Goal: Task Accomplishment & Management: Manage account settings

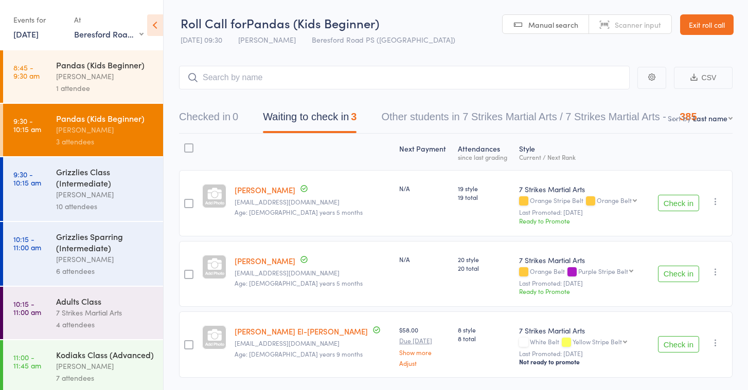
select select "3"
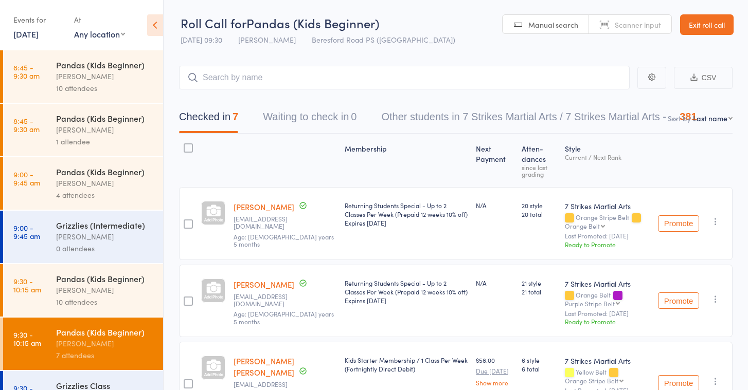
click at [41, 22] on div "Events for" at bounding box center [38, 19] width 50 height 17
click at [39, 34] on link "[DATE]" at bounding box center [25, 33] width 25 height 11
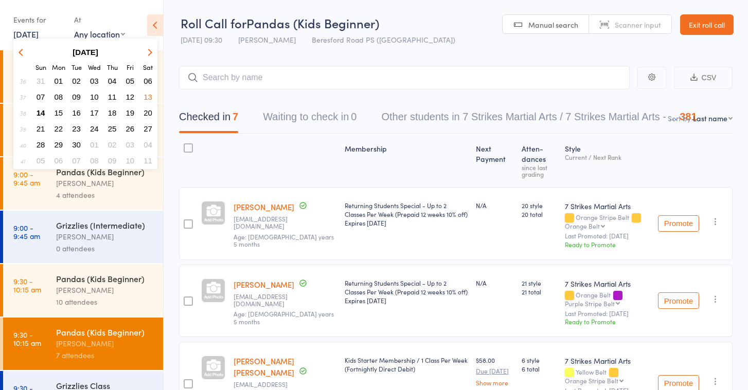
click at [42, 109] on span "14" at bounding box center [41, 113] width 9 height 9
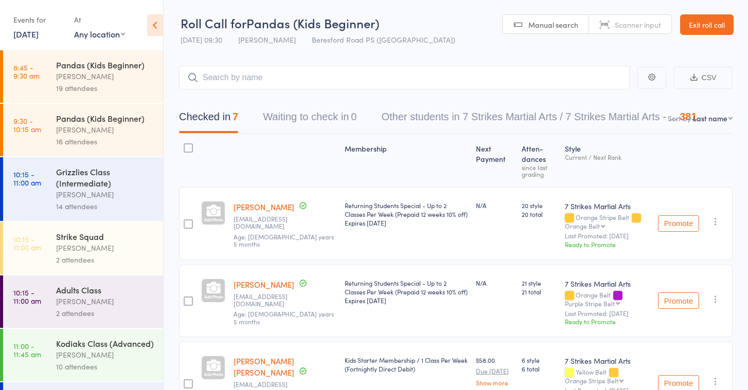
click at [99, 88] on div "19 attendees" at bounding box center [105, 88] width 98 height 12
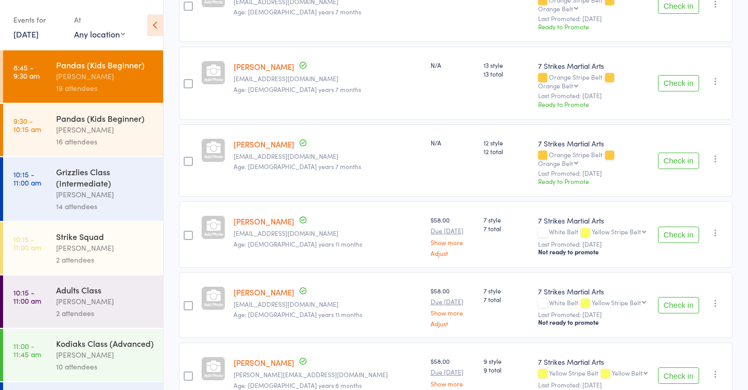
scroll to position [305, 0]
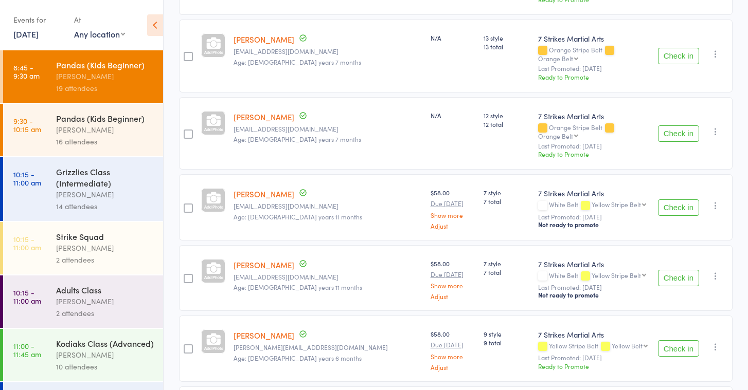
click at [716, 201] on icon "button" at bounding box center [715, 206] width 10 height 10
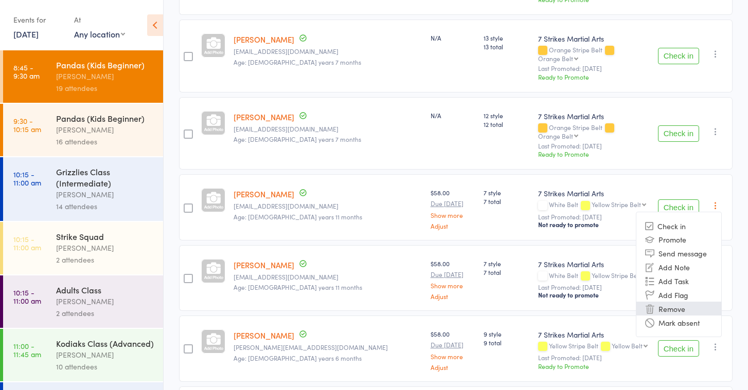
click at [689, 302] on li "Remove" at bounding box center [678, 309] width 85 height 14
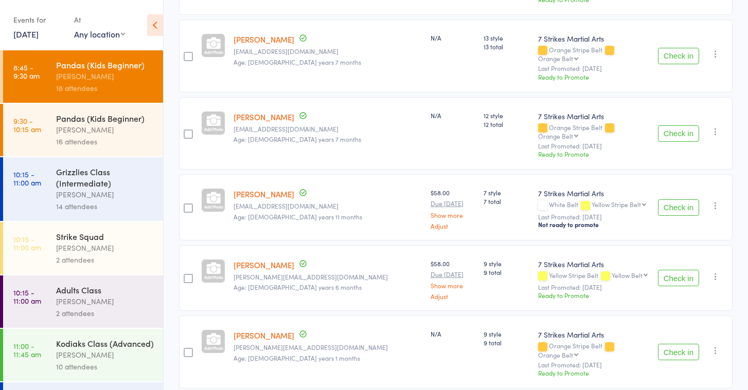
click at [718, 201] on icon "button" at bounding box center [715, 206] width 10 height 10
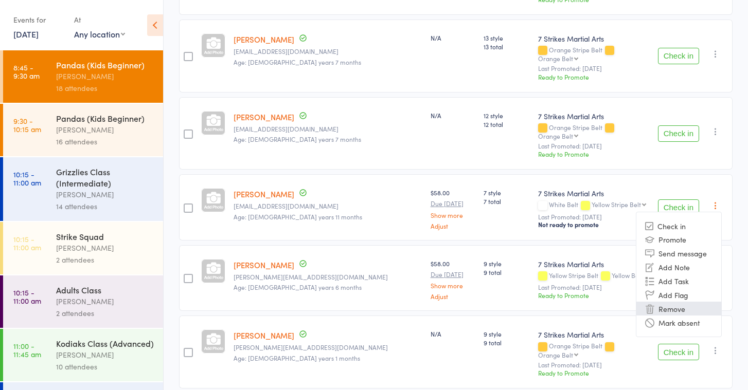
click at [696, 302] on li "Remove" at bounding box center [678, 309] width 85 height 14
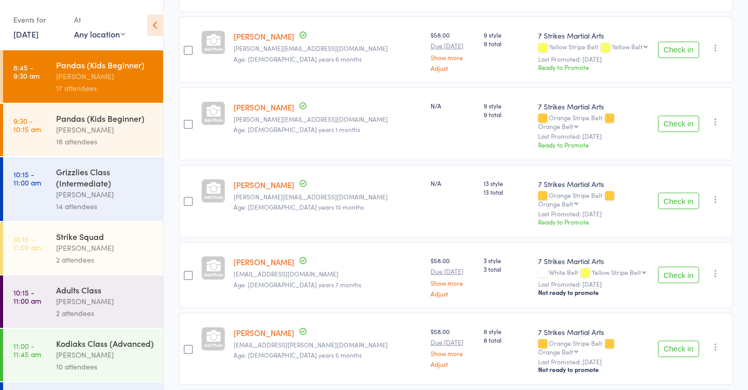
scroll to position [468, 0]
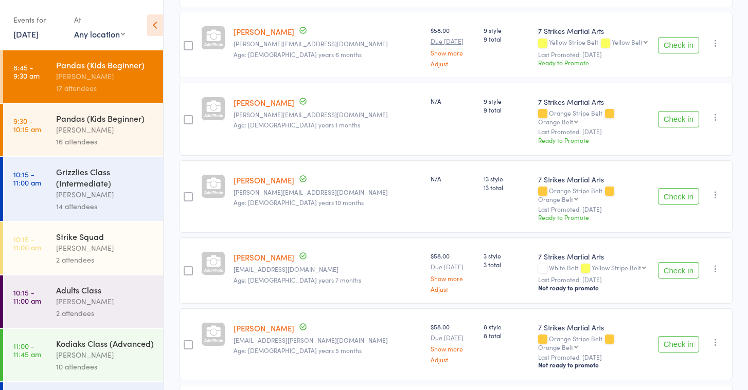
click at [720, 264] on icon "button" at bounding box center [715, 269] width 10 height 10
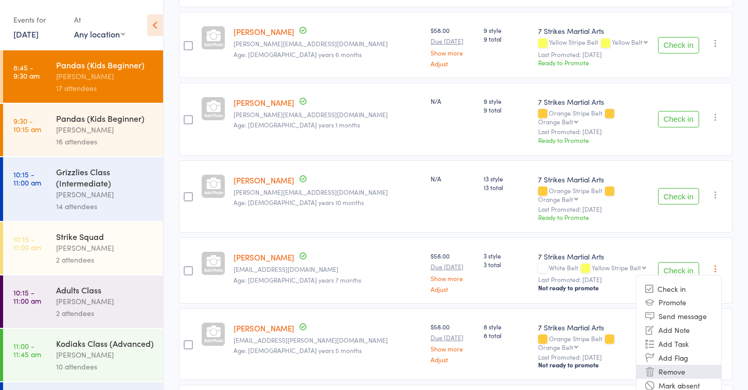
drag, startPoint x: 684, startPoint y: 338, endPoint x: 684, endPoint y: 332, distance: 6.7
click at [684, 332] on ul "Check in Promote Send message Add Note Add Task Add Flag Remove Mark absent" at bounding box center [679, 337] width 86 height 125
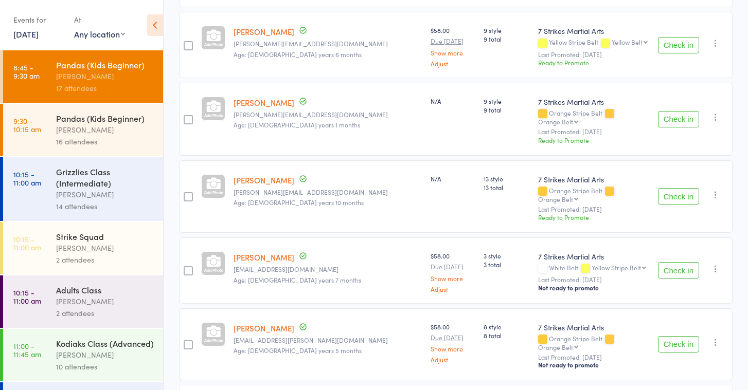
click at [684, 332] on div "Check in Check in Promote Send message Add Note Add Task Add Flag Remove Mark a…" at bounding box center [693, 345] width 79 height 73
click at [712, 238] on div "Check in Check in Promote Send message Add Note Add Task Add Flag Remove Mark a…" at bounding box center [693, 271] width 79 height 66
click at [715, 264] on icon "button" at bounding box center [715, 269] width 10 height 10
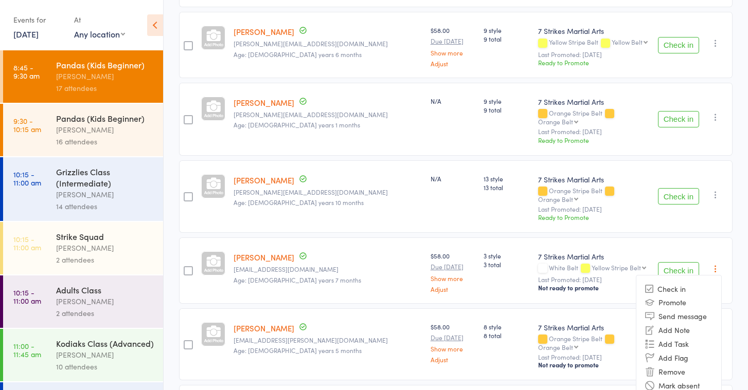
click at [666, 365] on li "Remove" at bounding box center [678, 372] width 85 height 14
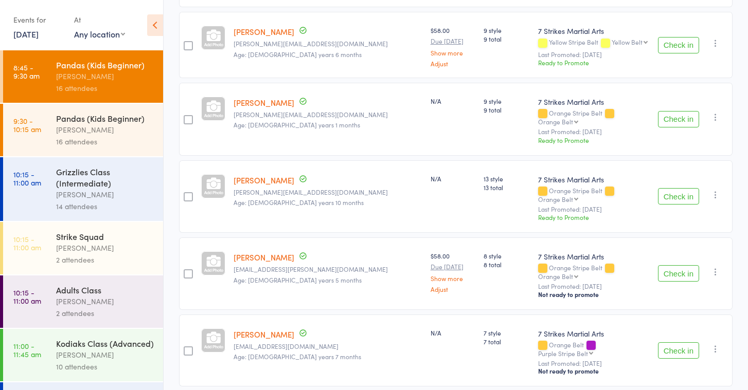
click at [715, 267] on icon "button" at bounding box center [715, 272] width 10 height 10
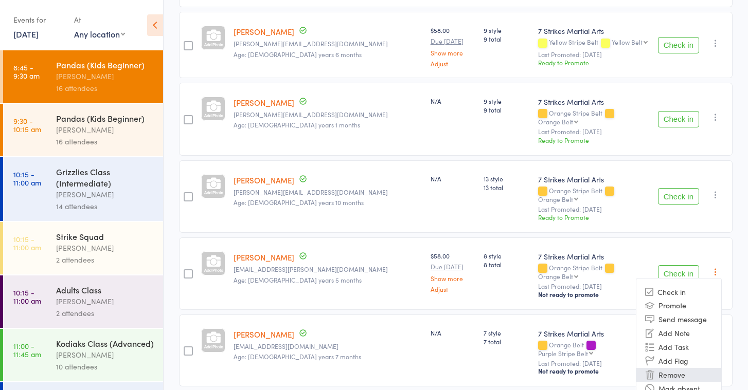
click at [712, 368] on li "Remove" at bounding box center [678, 375] width 85 height 14
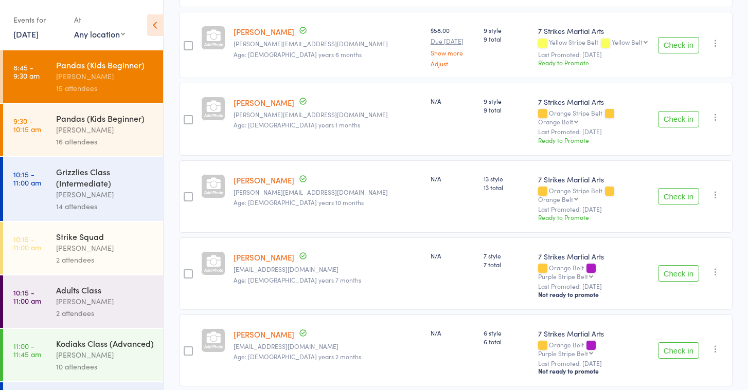
click at [717, 267] on icon "button" at bounding box center [715, 272] width 10 height 10
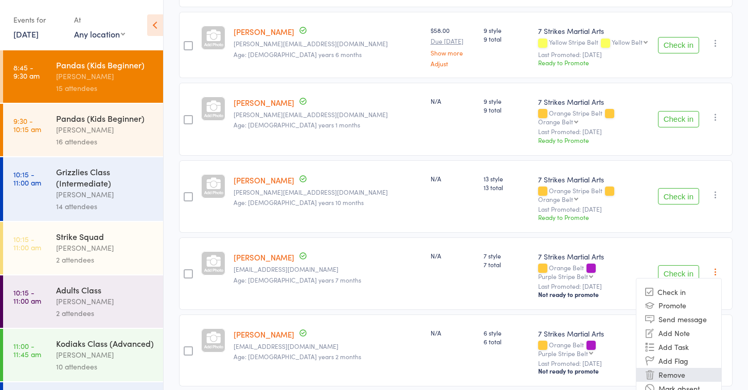
click at [683, 368] on li "Remove" at bounding box center [678, 375] width 85 height 14
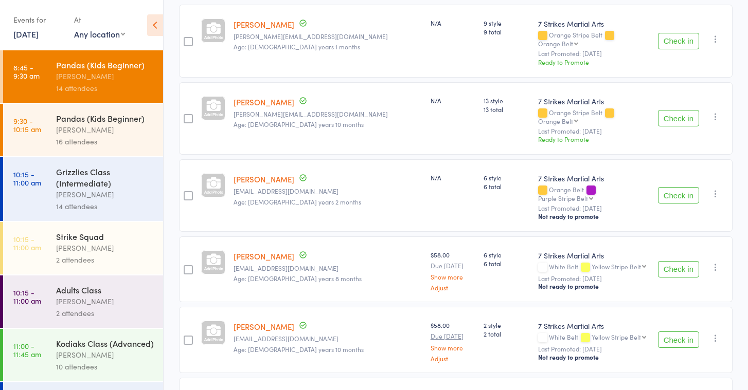
scroll to position [550, 0]
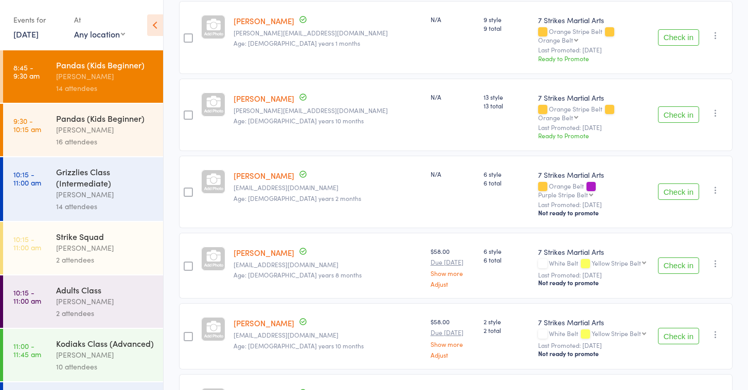
click at [714, 259] on icon "button" at bounding box center [715, 264] width 10 height 10
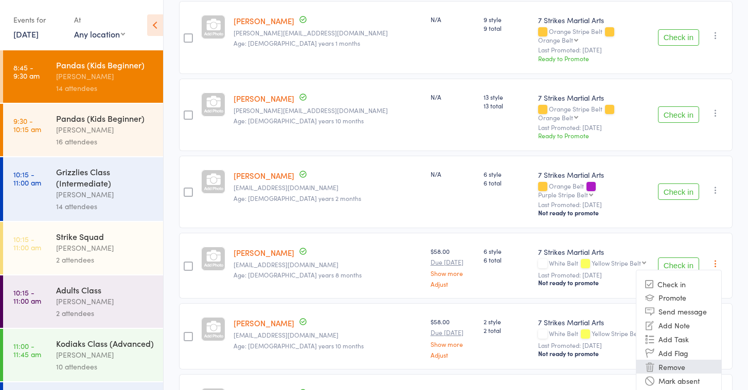
click at [700, 360] on li "Remove" at bounding box center [678, 367] width 85 height 14
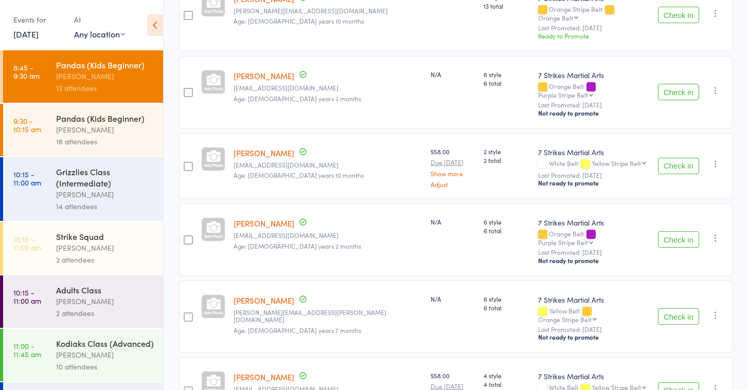
scroll to position [651, 0]
click at [711, 232] on icon "button" at bounding box center [715, 237] width 10 height 10
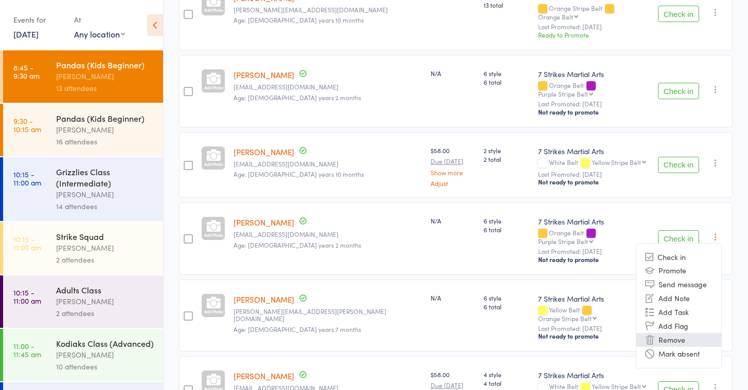
click at [681, 333] on li "Remove" at bounding box center [678, 340] width 85 height 14
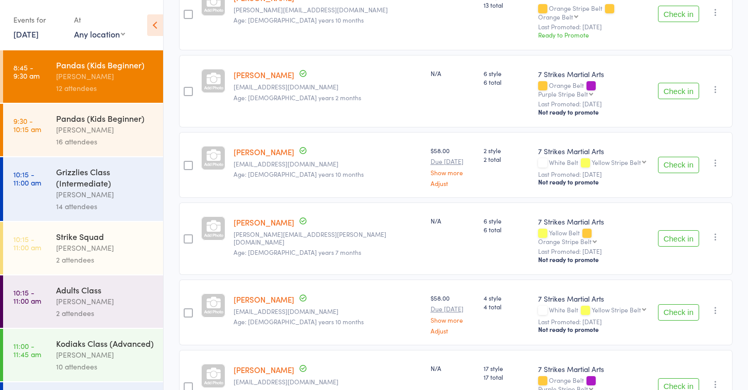
click at [712, 232] on icon "button" at bounding box center [715, 237] width 10 height 10
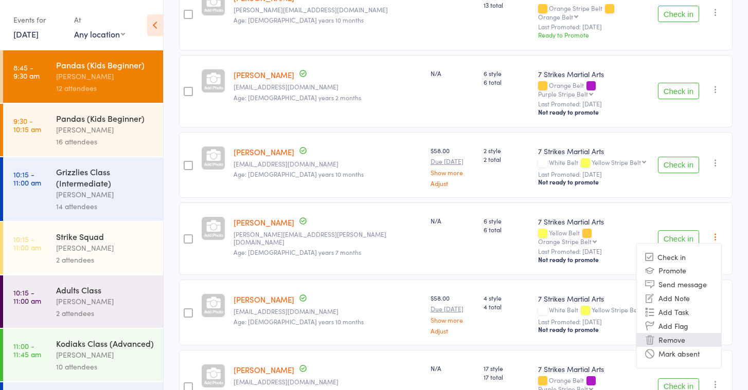
click at [681, 333] on li "Remove" at bounding box center [678, 340] width 85 height 14
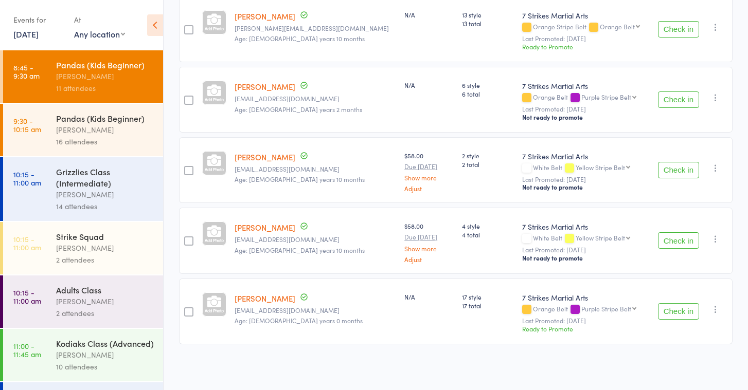
scroll to position [597, 0]
click at [713, 310] on icon "button" at bounding box center [715, 311] width 10 height 10
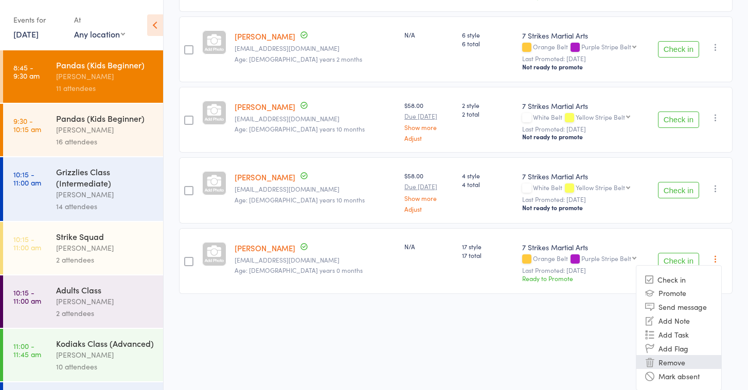
scroll to position [649, 0]
click at [680, 361] on li "Remove" at bounding box center [678, 363] width 85 height 14
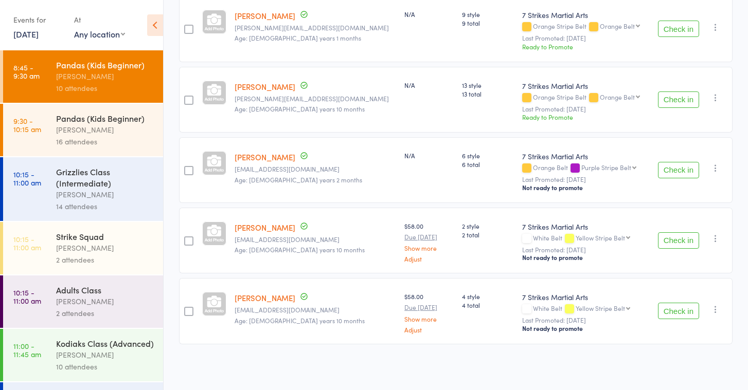
scroll to position [527, 0]
